Goal: Find specific page/section: Find specific page/section

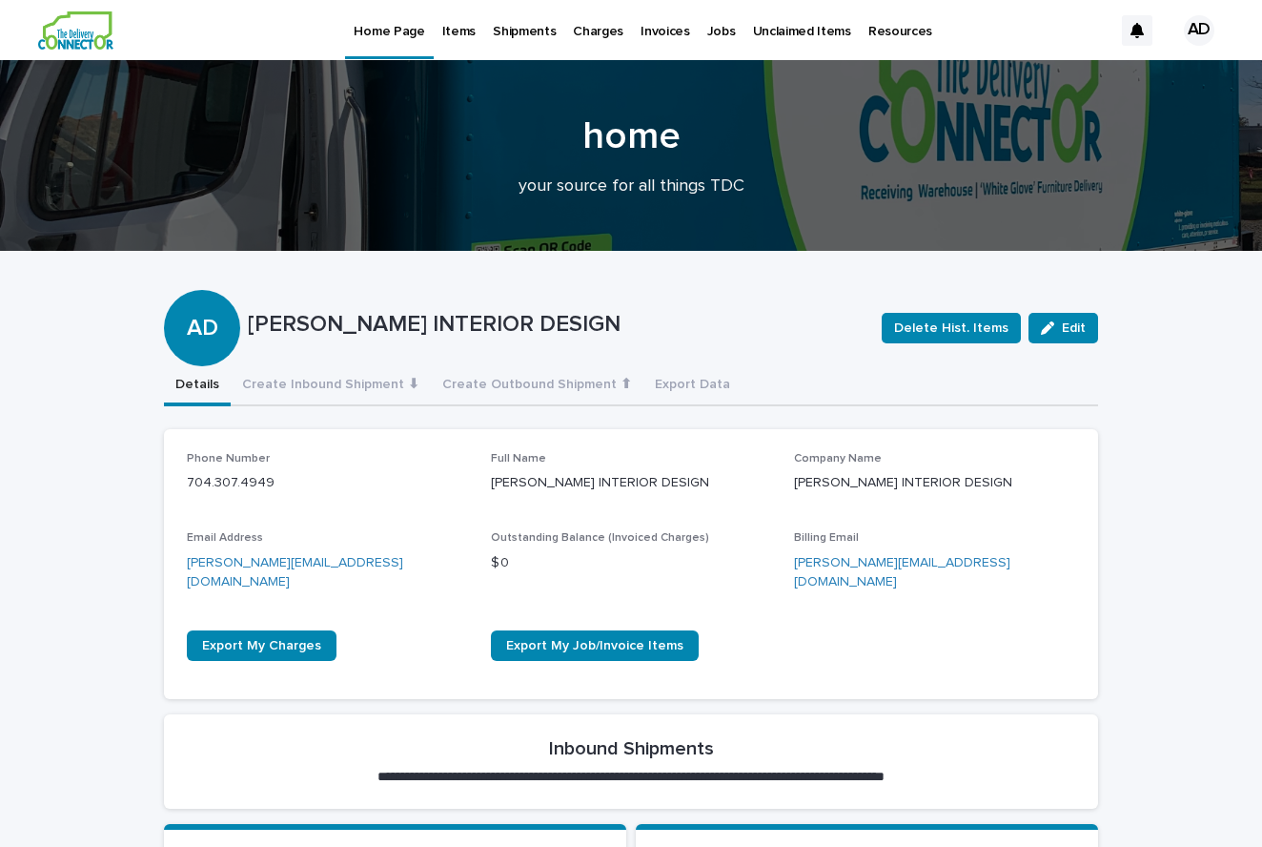
click at [456, 34] on p "Items" at bounding box center [458, 20] width 33 height 40
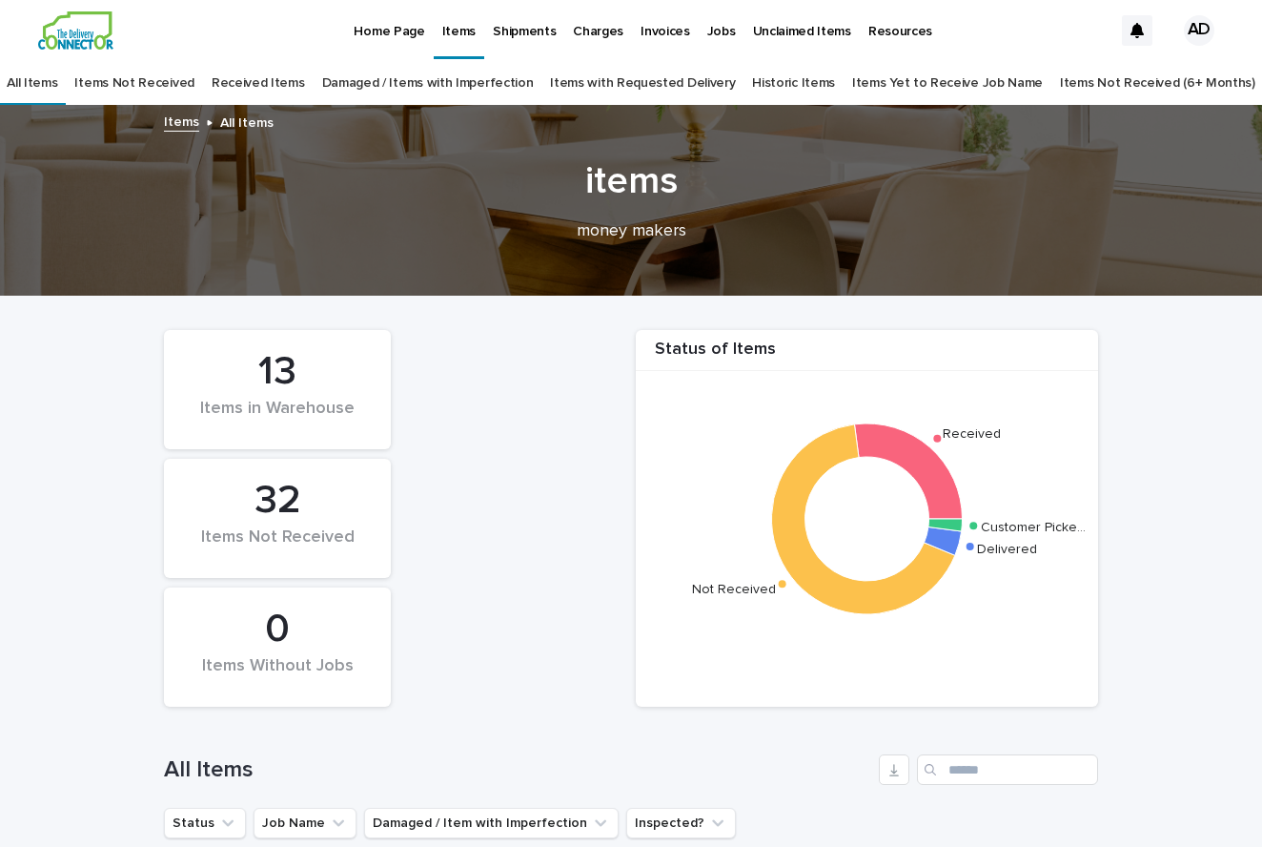
click at [501, 83] on link "Damaged / Items with Imperfection" at bounding box center [428, 83] width 212 height 45
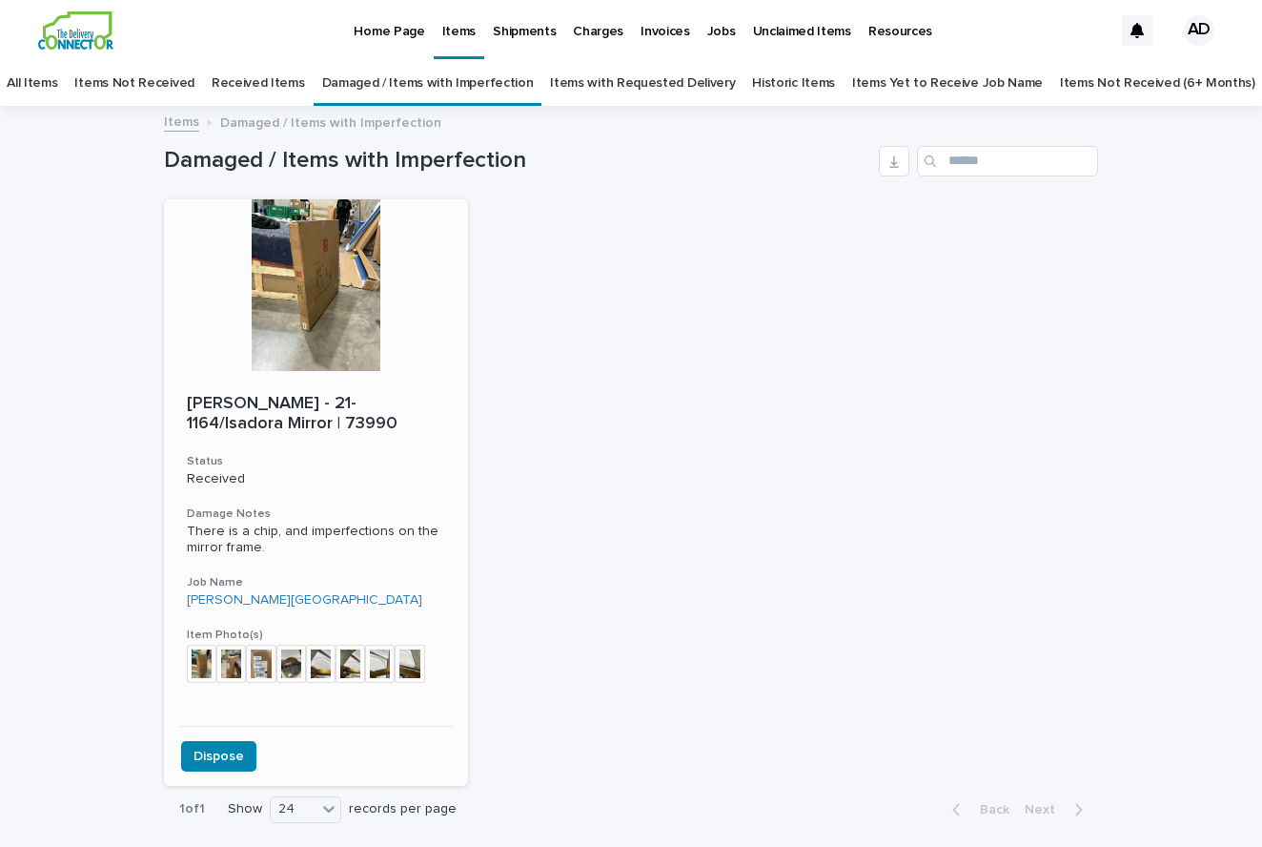
click at [354, 362] on div at bounding box center [316, 285] width 304 height 172
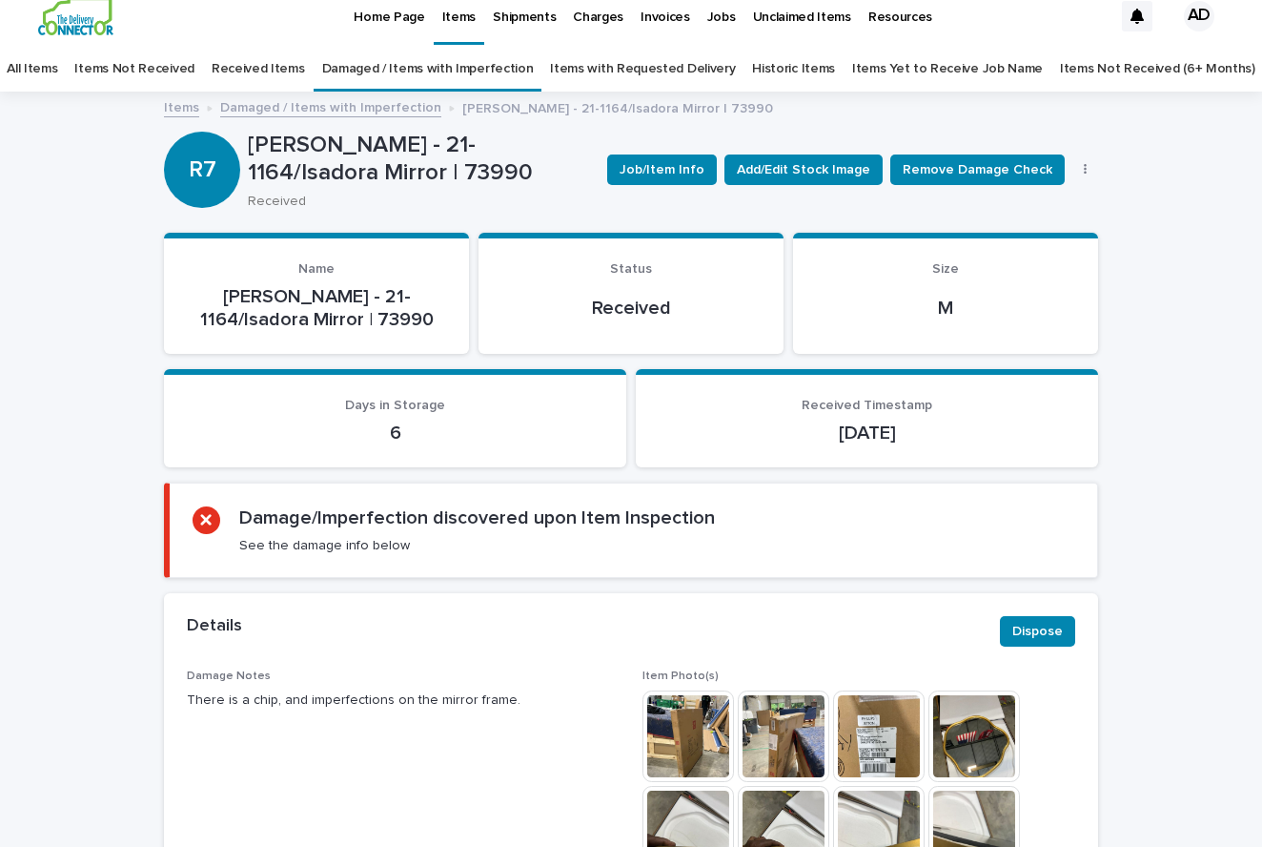
scroll to position [18, 0]
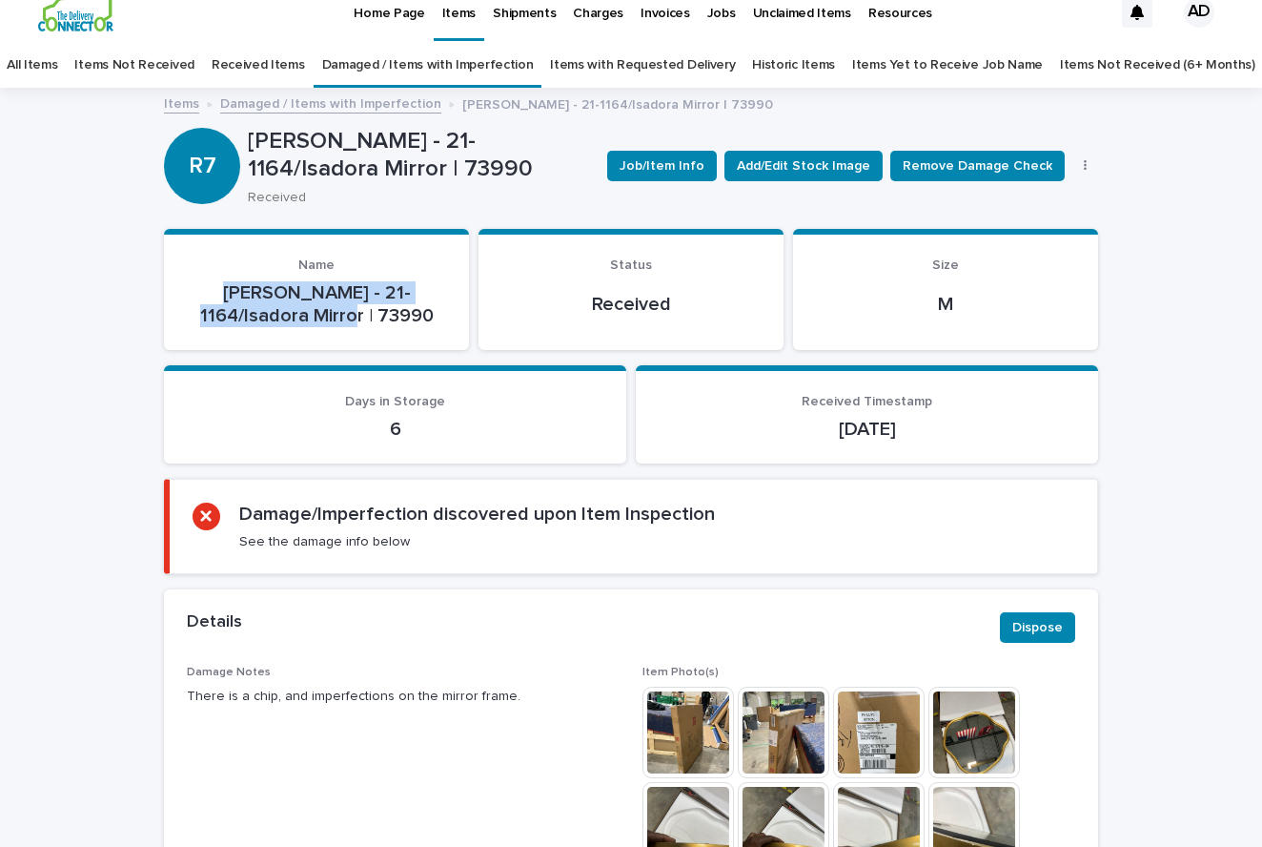
drag, startPoint x: 358, startPoint y: 312, endPoint x: 219, endPoint y: 293, distance: 140.5
click at [218, 292] on p "[PERSON_NAME] - 21-1164/Isadora Mirror | 73990" at bounding box center [316, 304] width 259 height 46
copy p "Regina Andrew - 21-1164/Isadora Mirro"
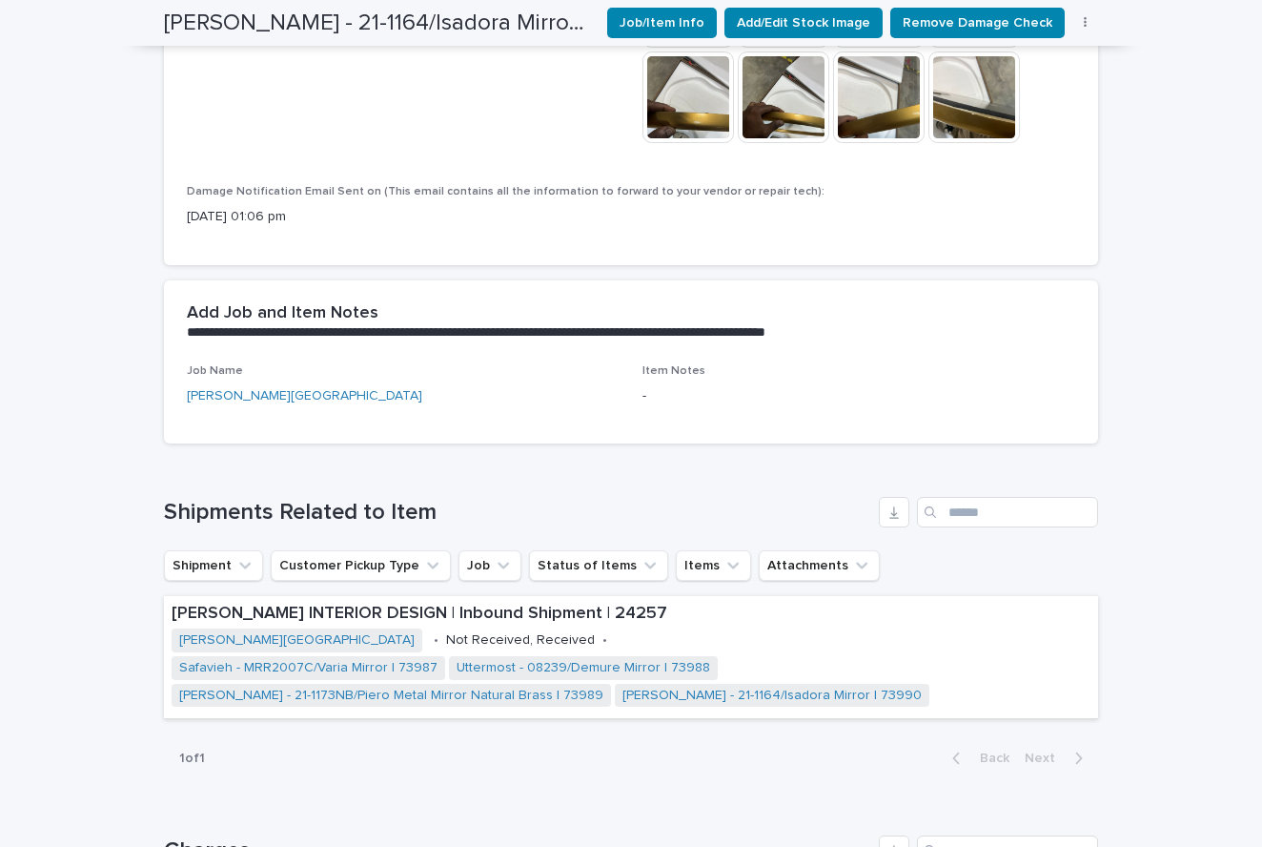
scroll to position [748, 0]
click at [690, 368] on span "Item Notes" at bounding box center [674, 370] width 63 height 11
click at [521, 335] on div "**********" at bounding box center [631, 322] width 934 height 85
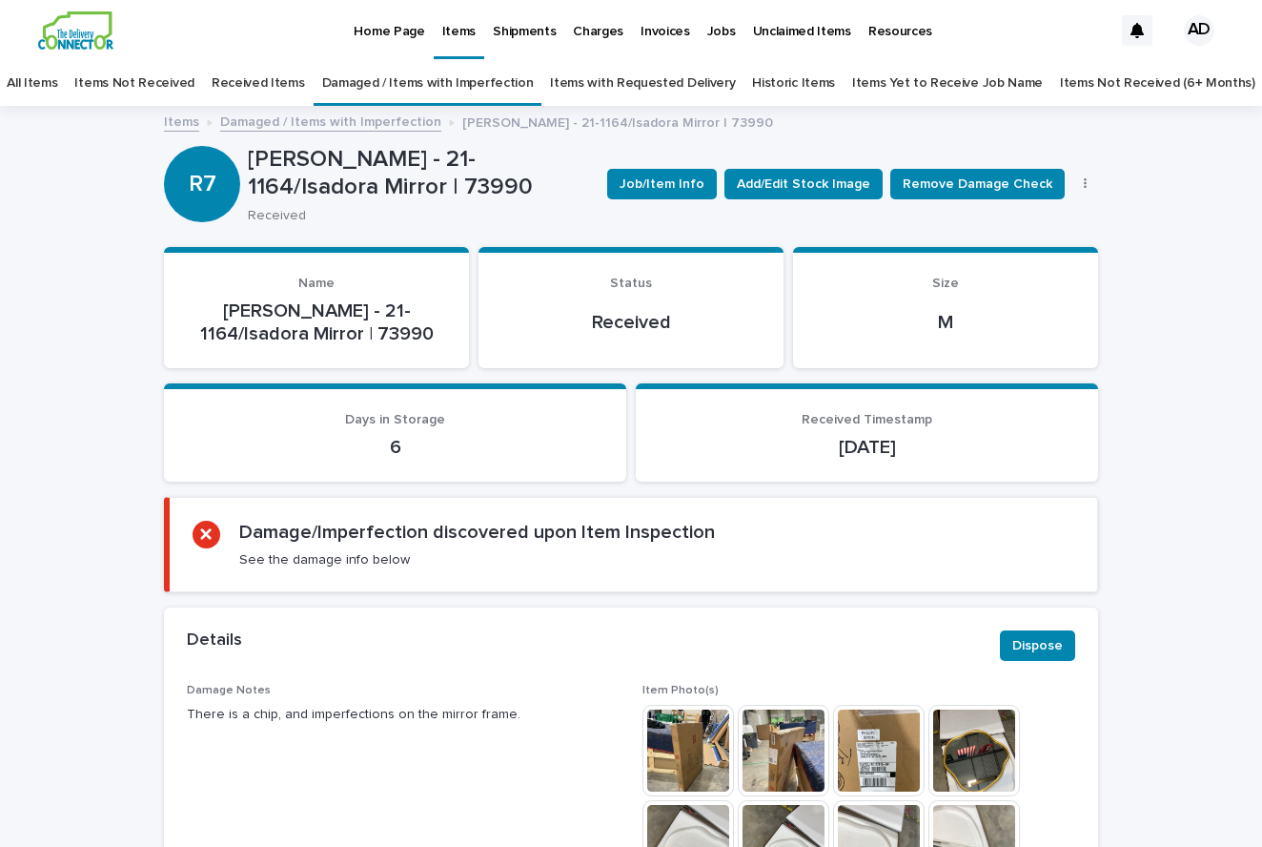
scroll to position [0, 0]
click at [57, 89] on link "All Items" at bounding box center [32, 83] width 51 height 45
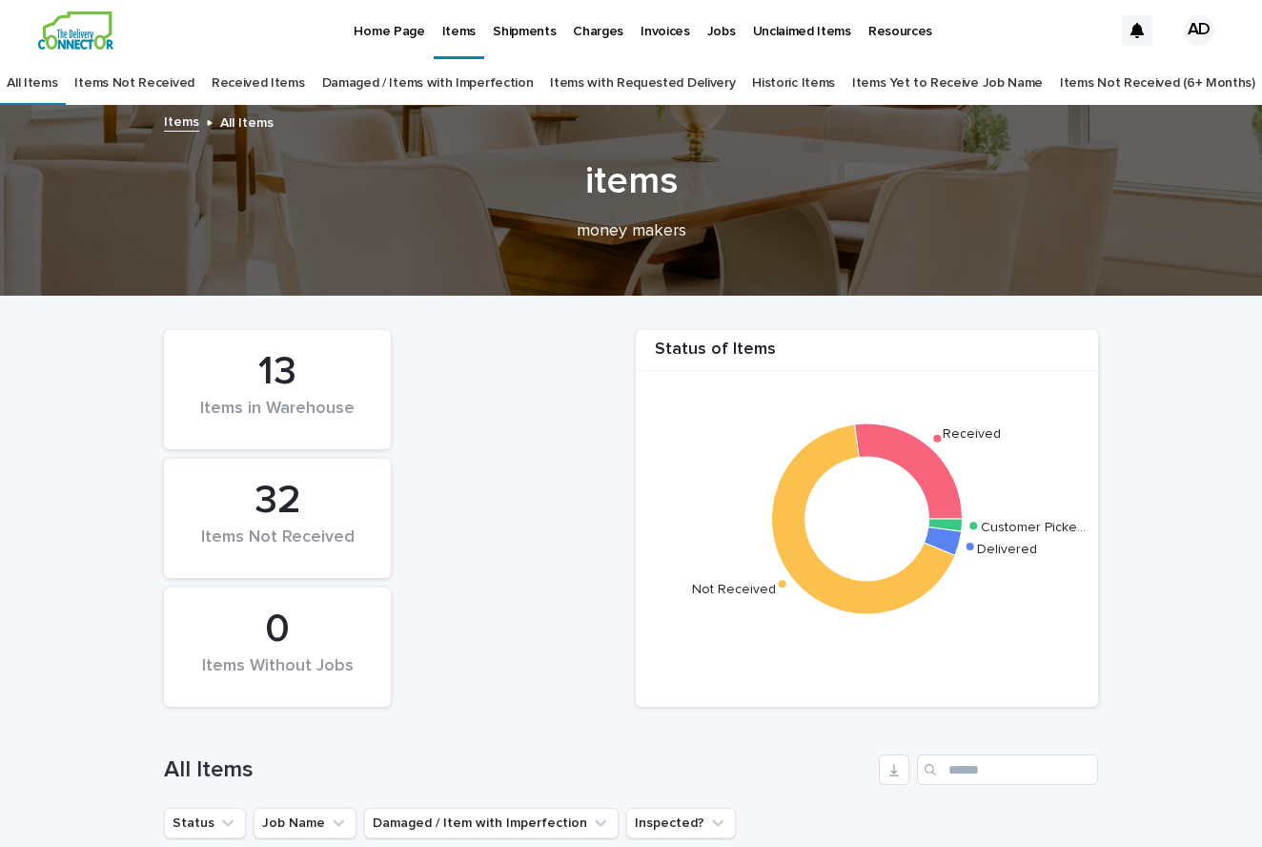
click at [379, 35] on p "Home Page" at bounding box center [389, 20] width 71 height 40
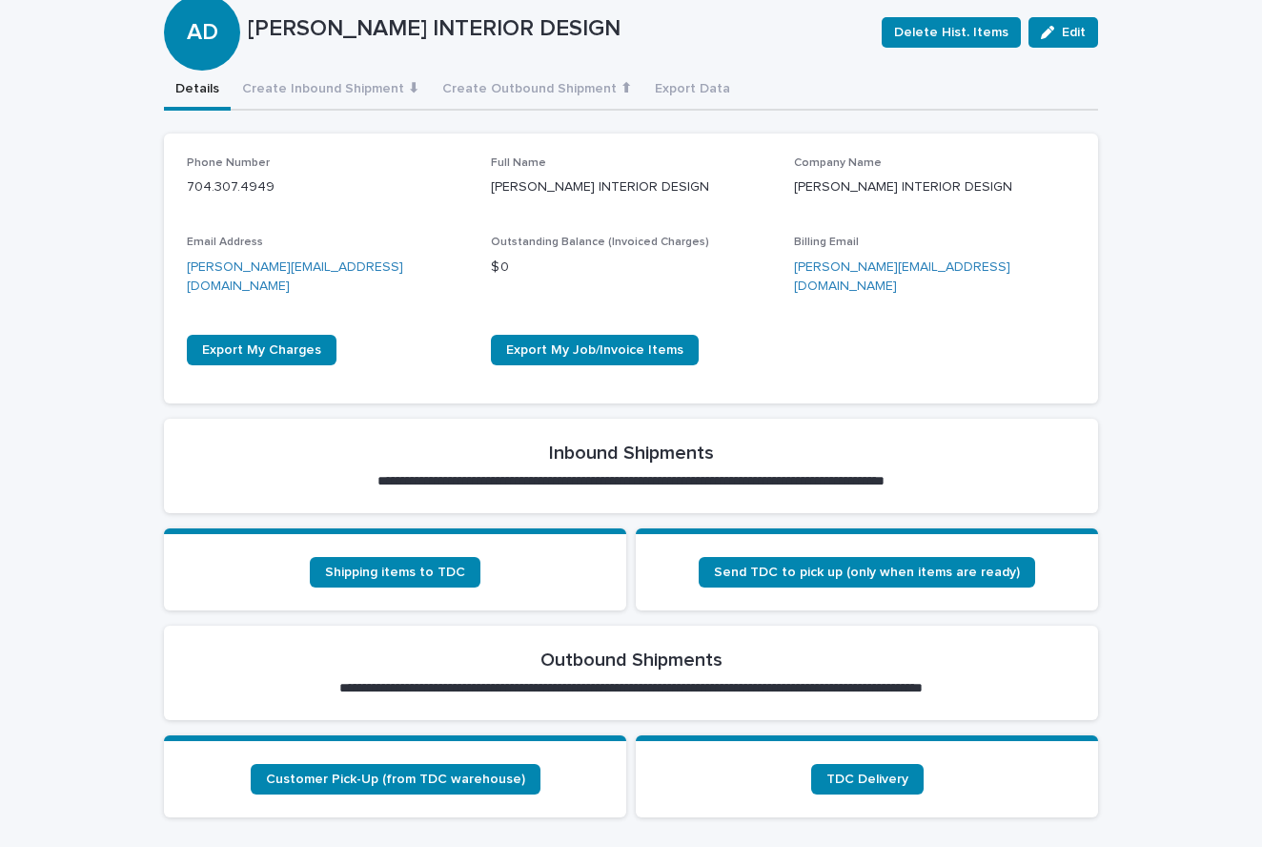
scroll to position [326, 0]
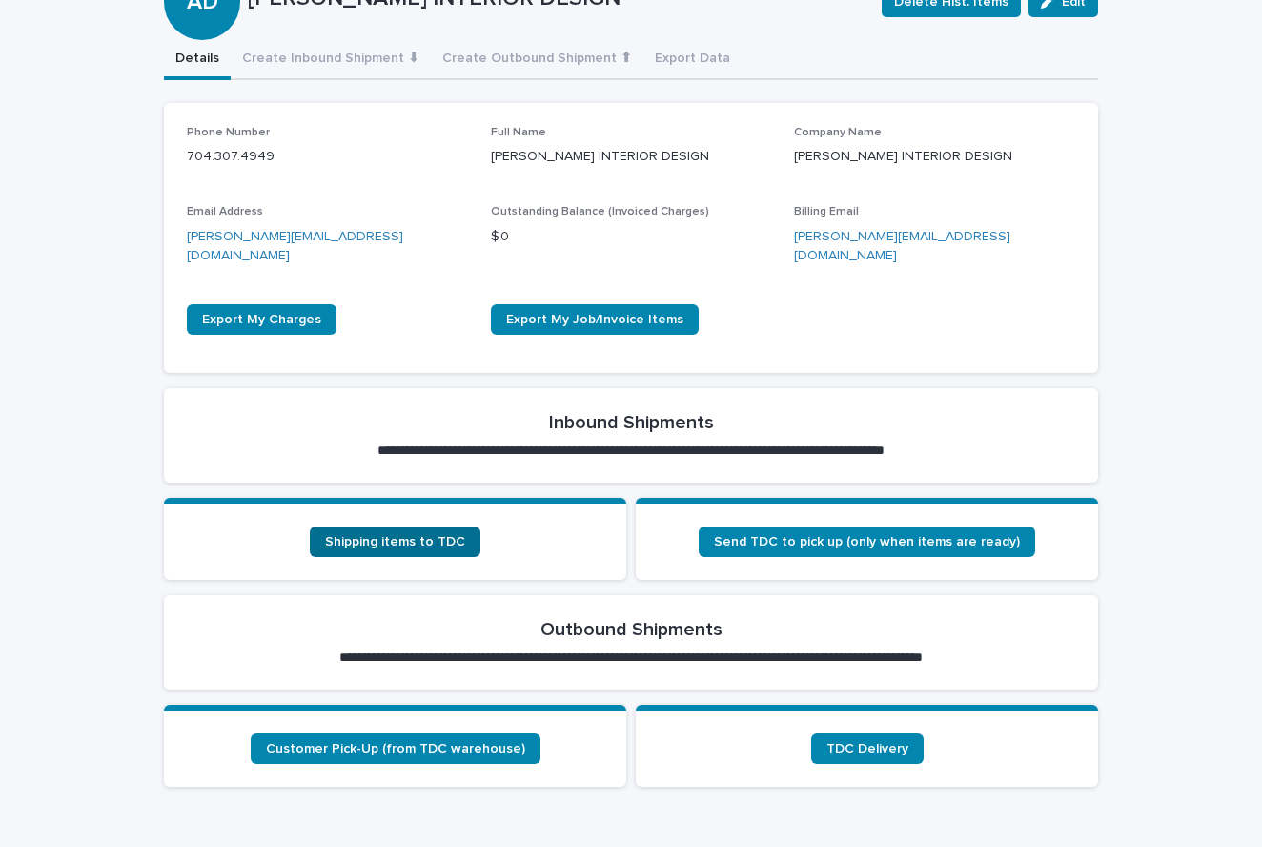
click at [445, 535] on span "Shipping items to TDC" at bounding box center [395, 541] width 140 height 13
